Goal: Ask a question: Seek information or help from site administrators or community

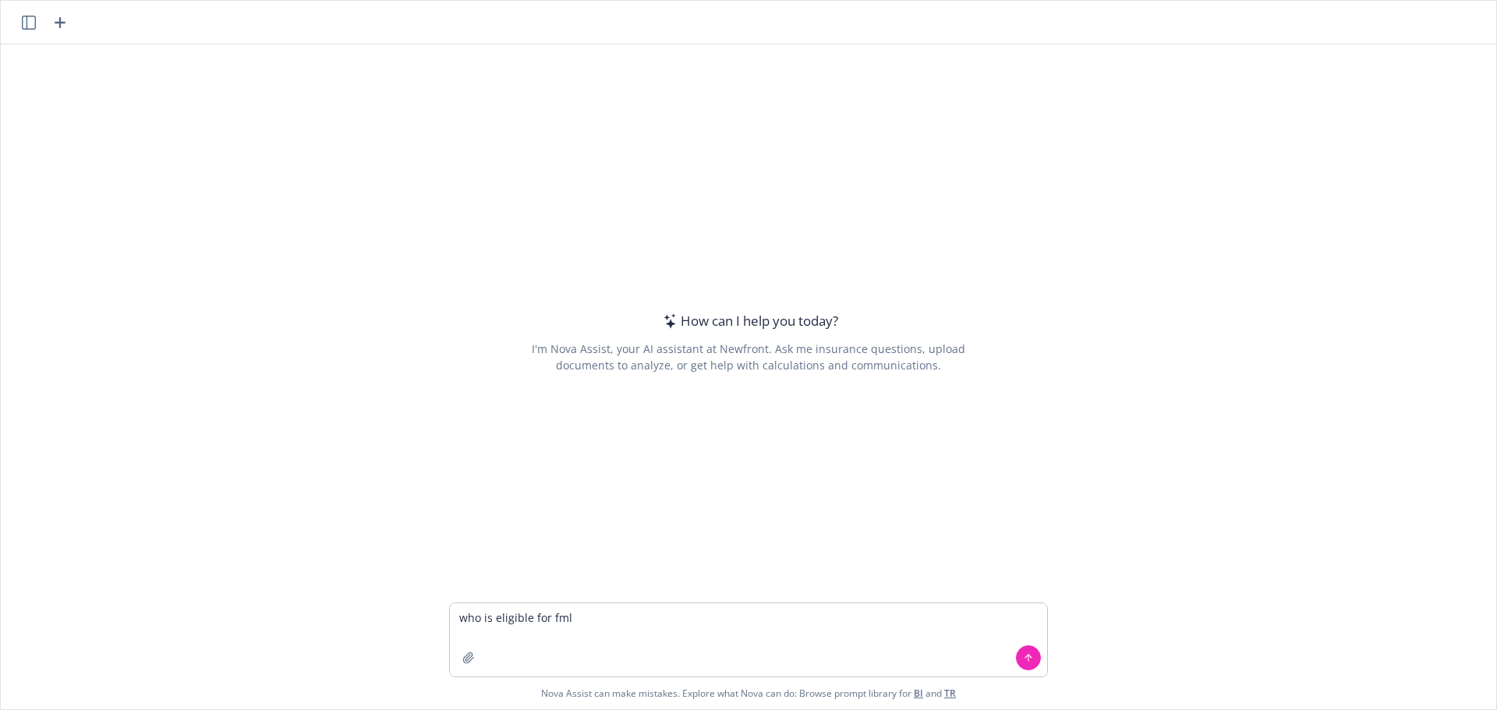
type textarea "who is eligible for fmla"
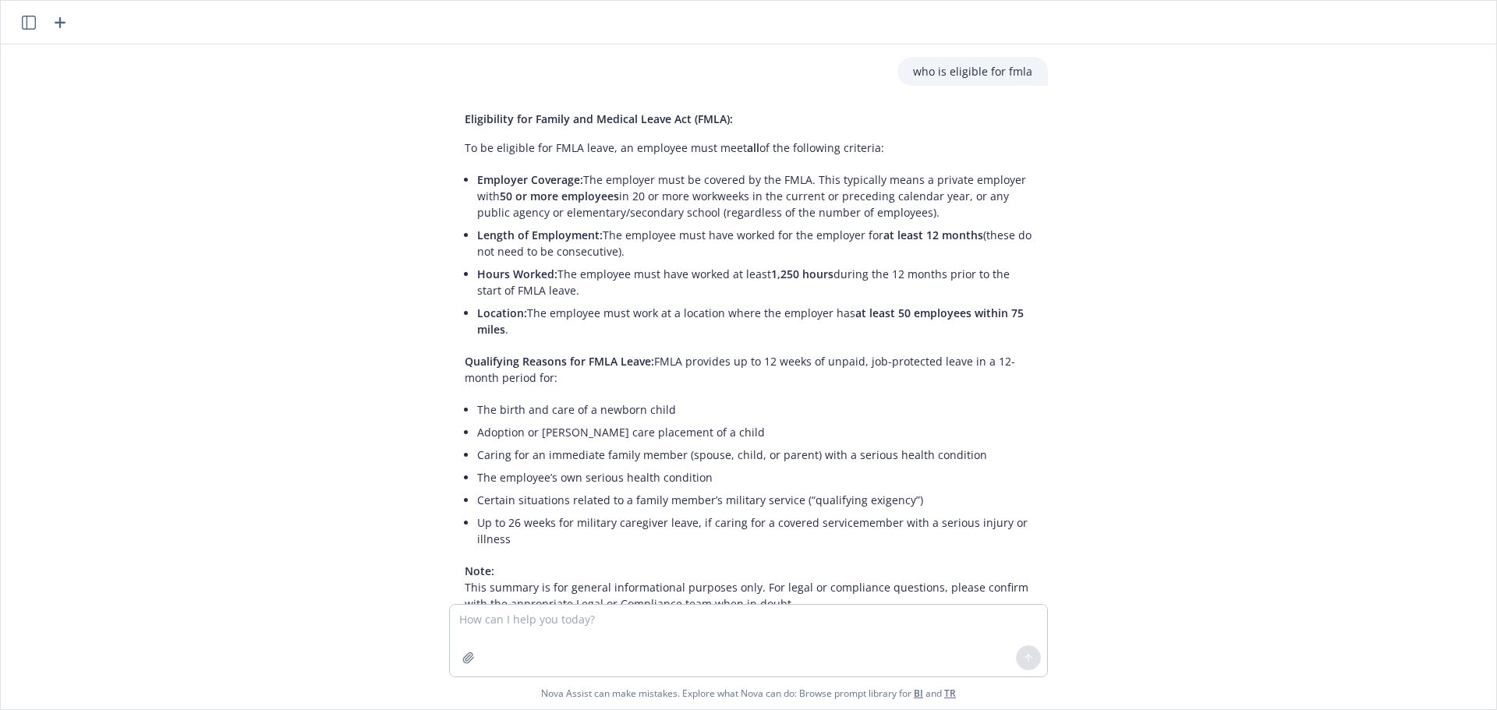
scroll to position [80, 0]
